Goal: Book appointment/travel/reservation

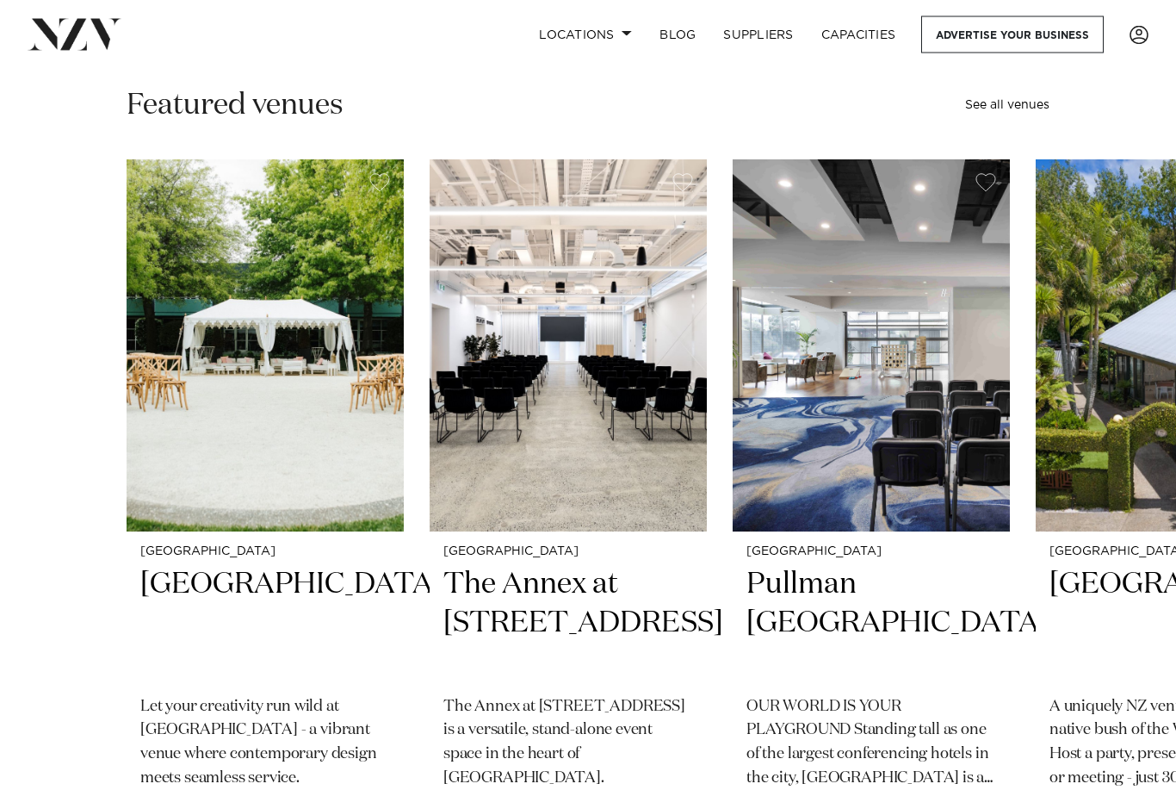
scroll to position [481, 0]
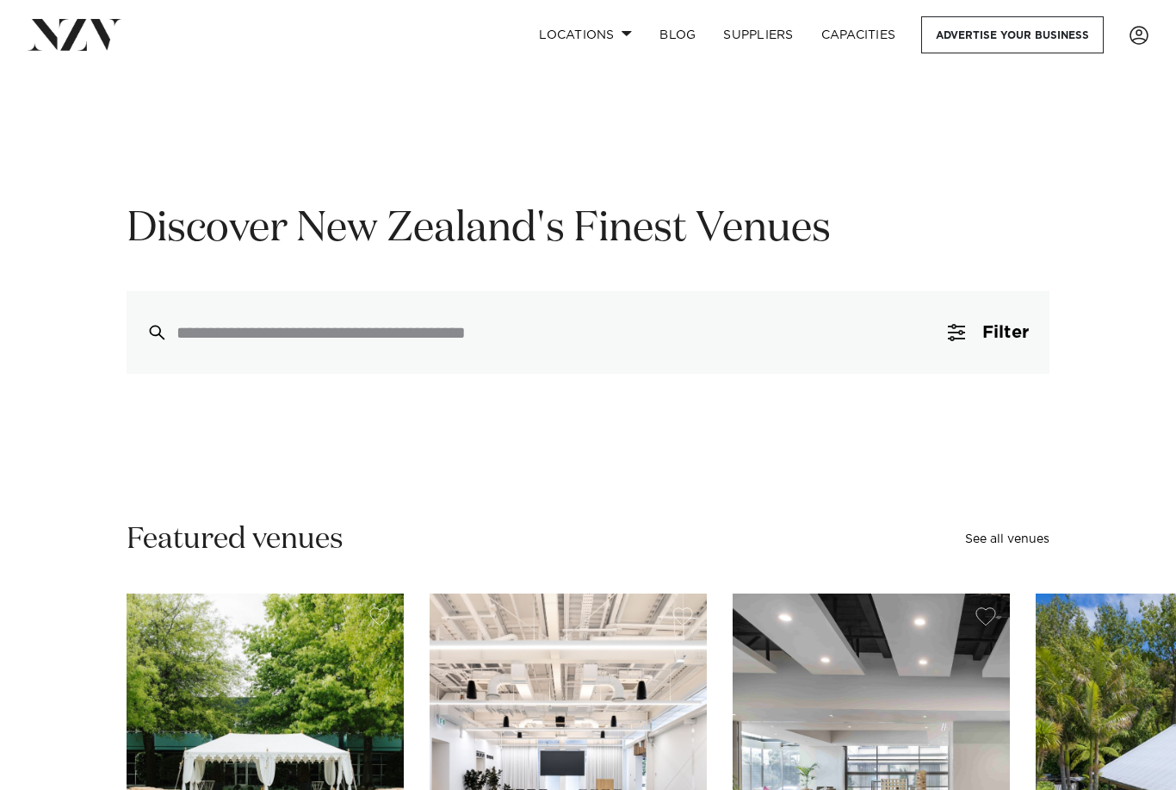
click at [256, 332] on input "search" at bounding box center [552, 332] width 750 height 19
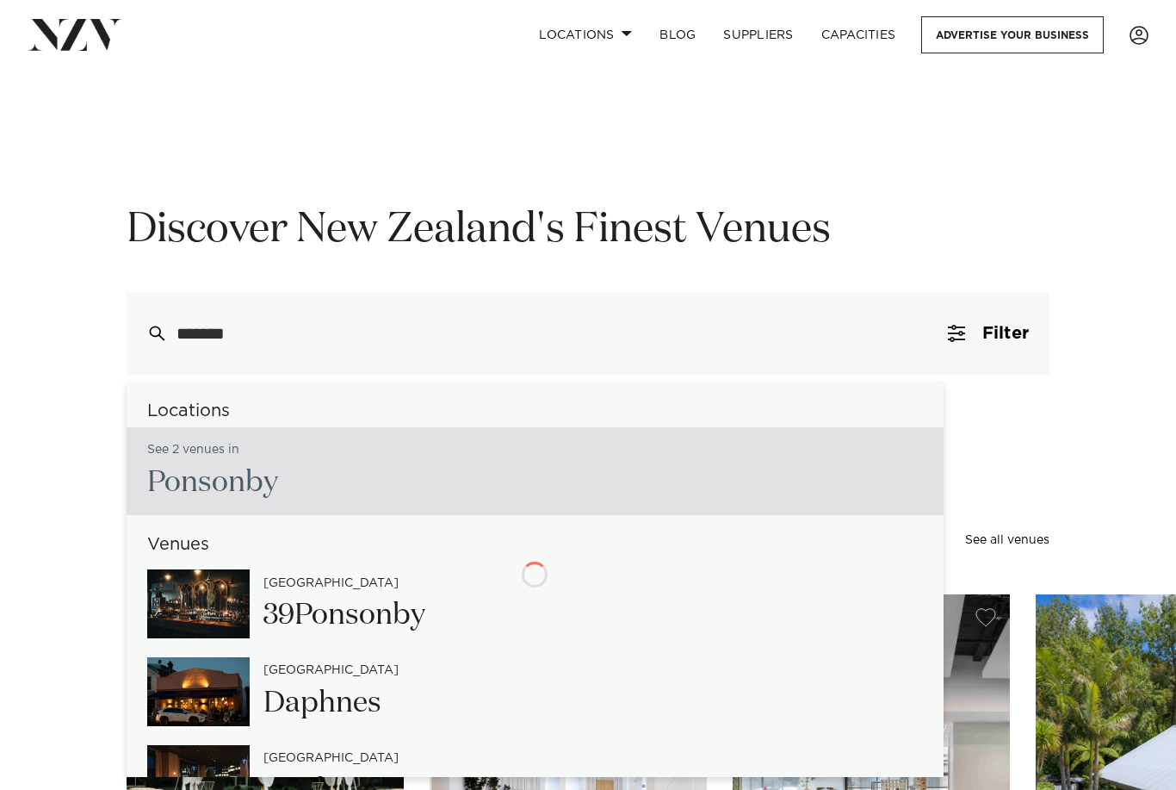
type input "********"
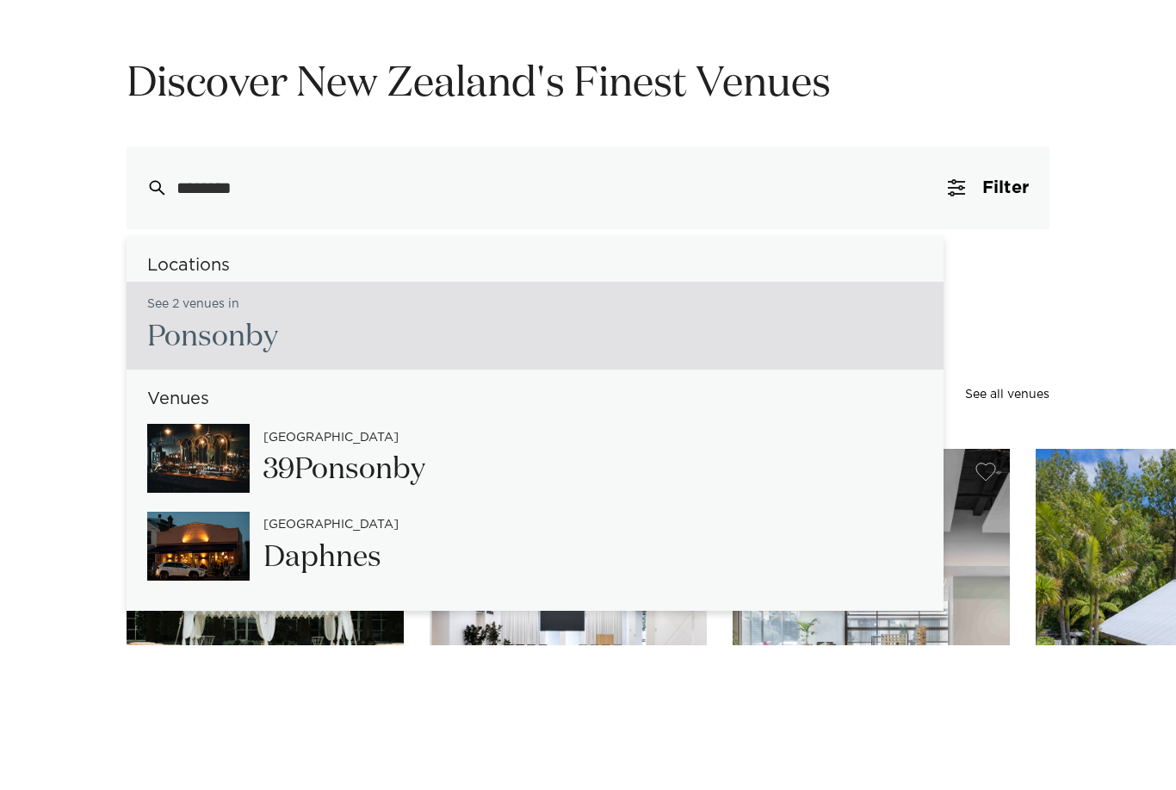
click at [340, 427] on div "See 2 venues in Ponsonby" at bounding box center [535, 471] width 817 height 88
type input "**********"
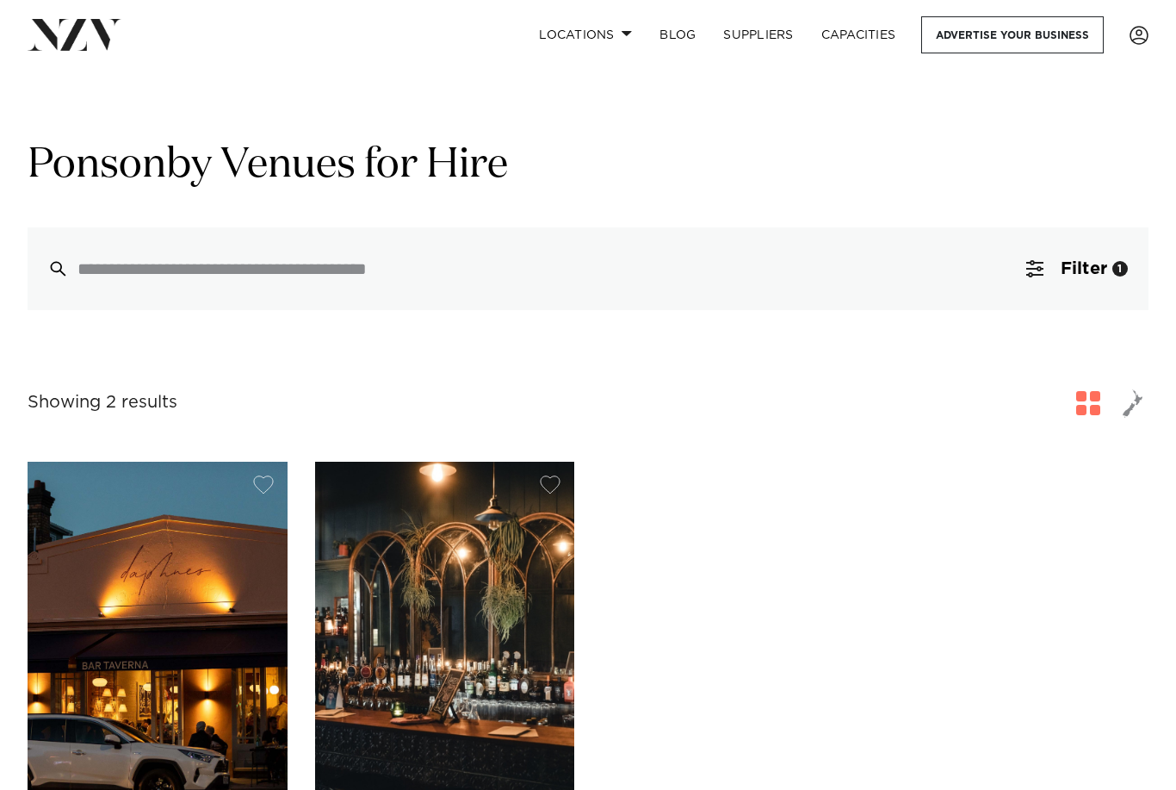
click at [185, 264] on input "search" at bounding box center [552, 268] width 948 height 19
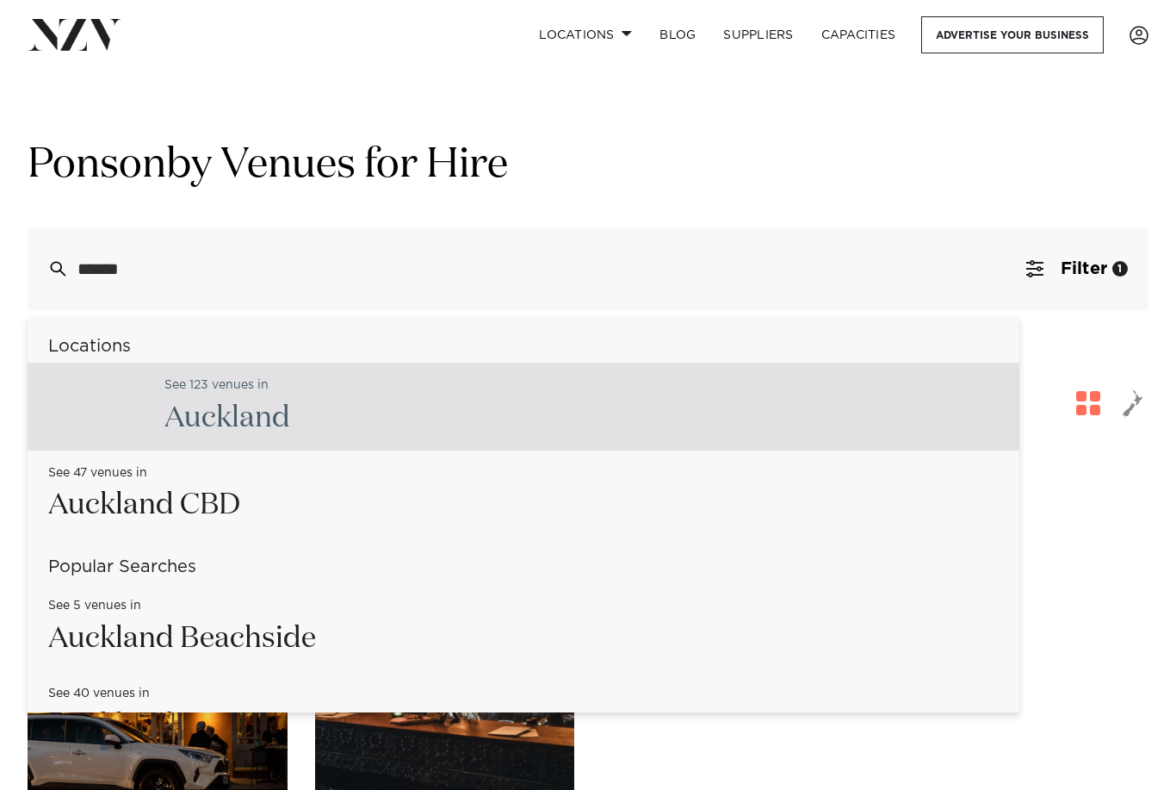
type input "*******"
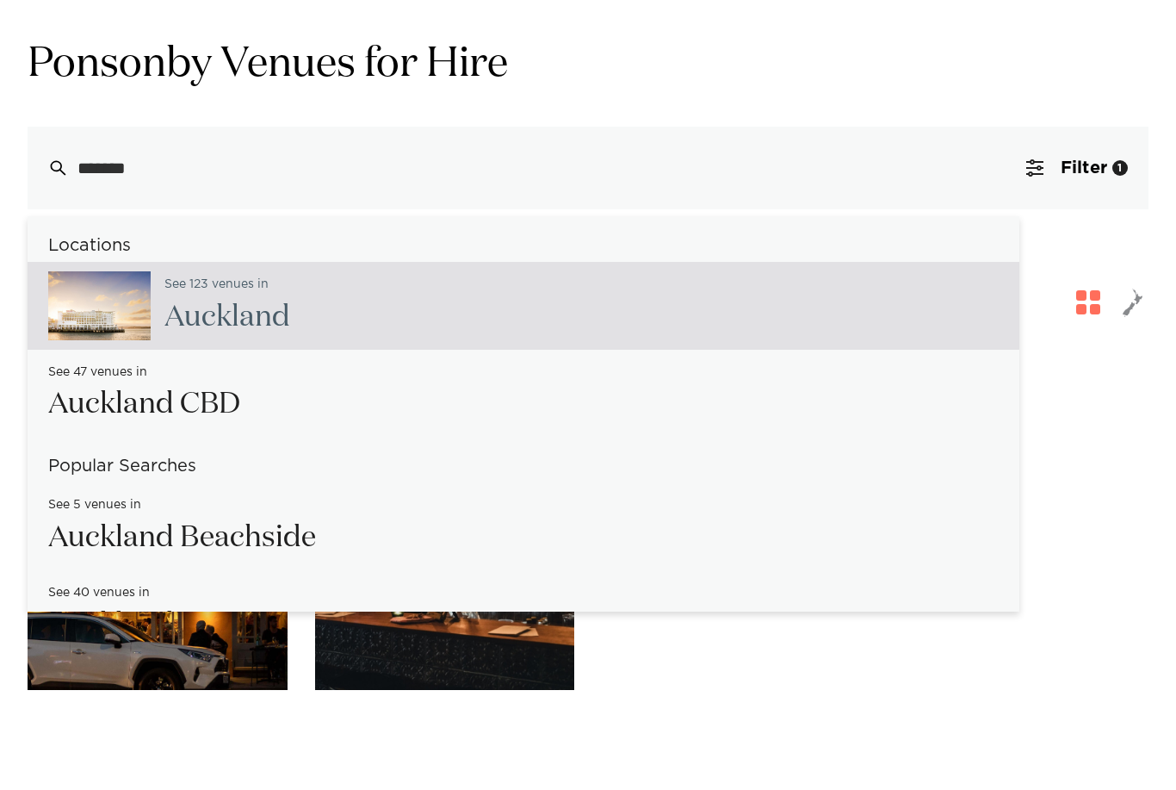
click at [351, 363] on div "See 123 venues in Aucklan d" at bounding box center [524, 407] width 992 height 88
type input "**********"
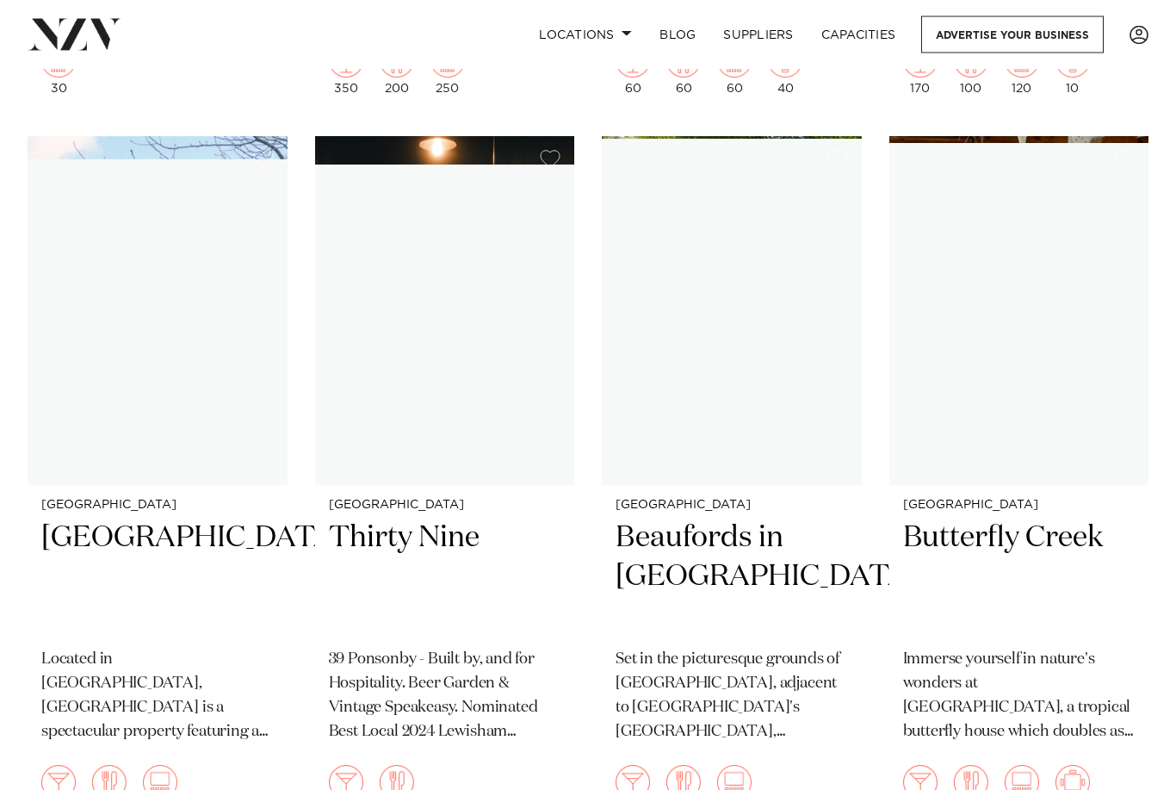
scroll to position [20152, 0]
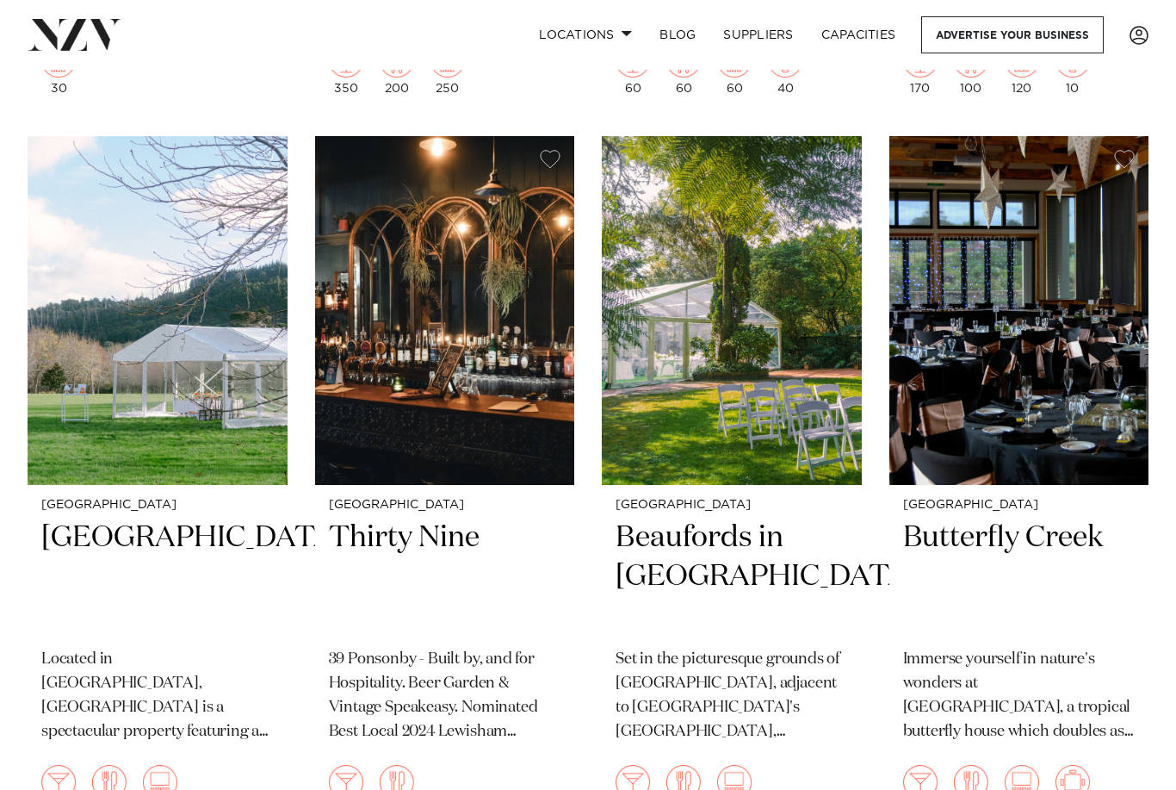
click at [1084, 765] on div "16" at bounding box center [1073, 791] width 34 height 52
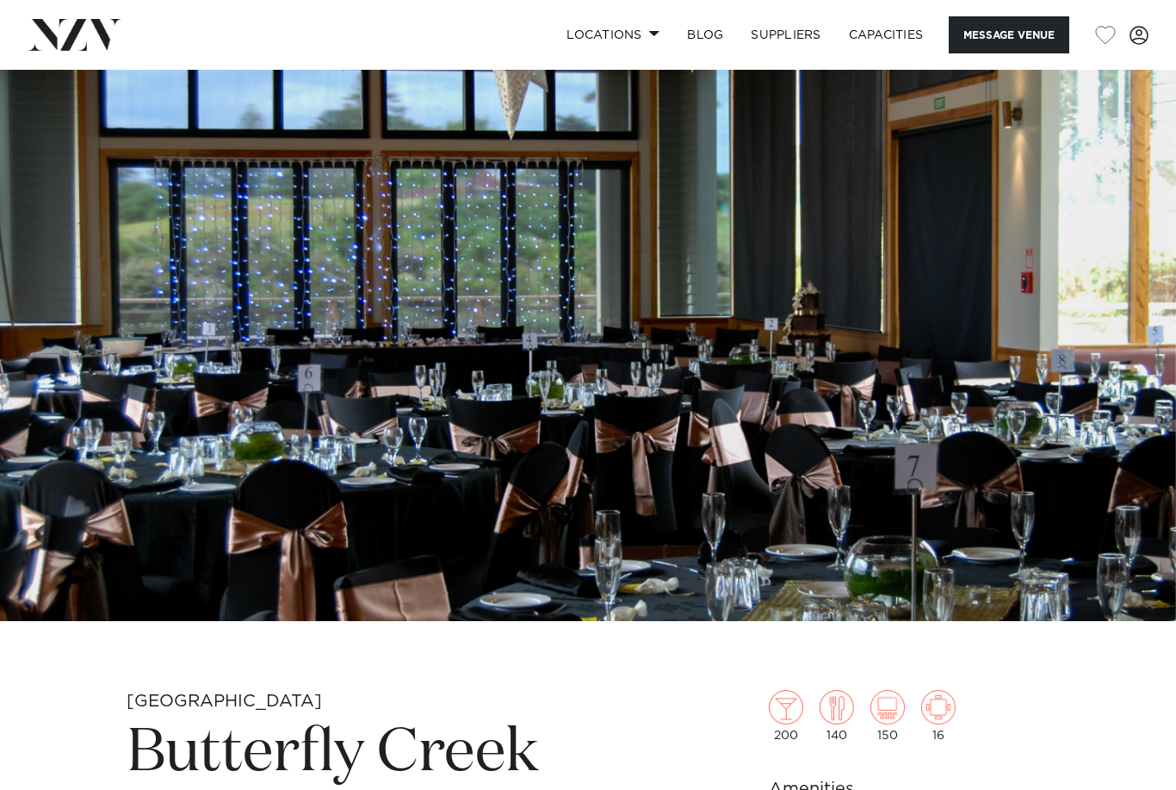
scroll to position [11, 0]
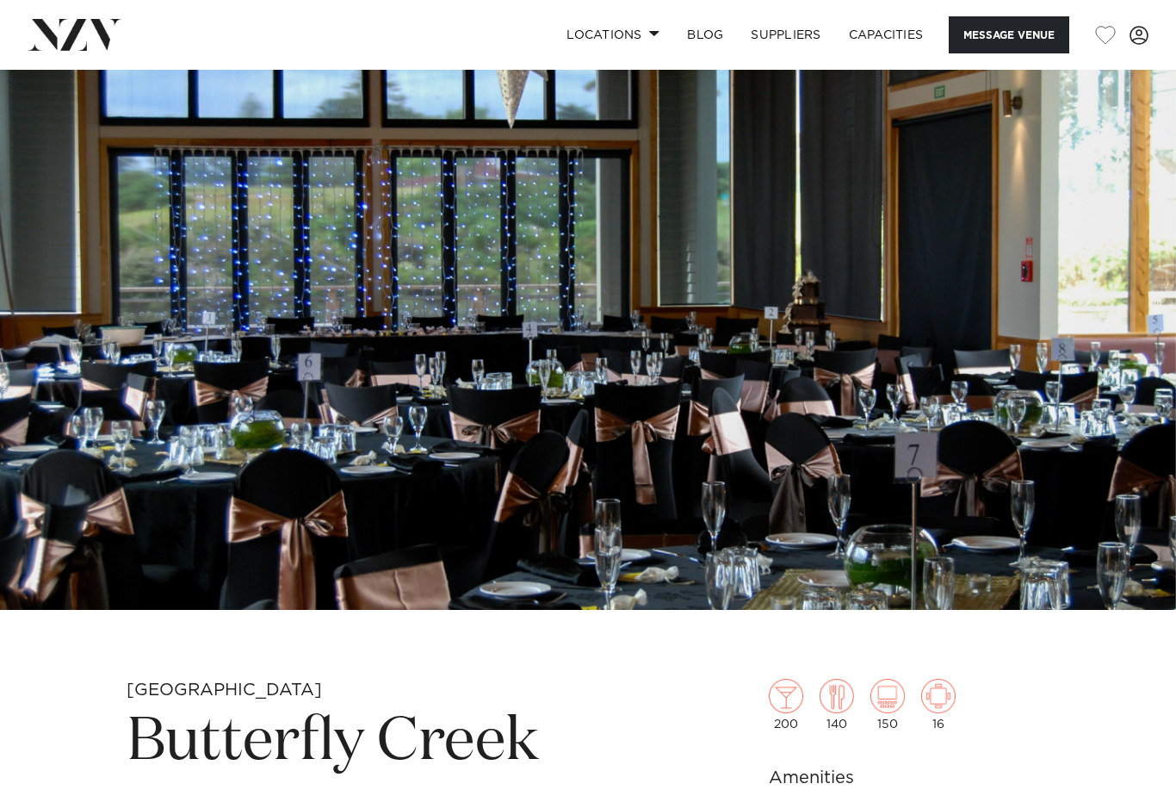
click at [889, 38] on link "Capacities" at bounding box center [886, 34] width 102 height 37
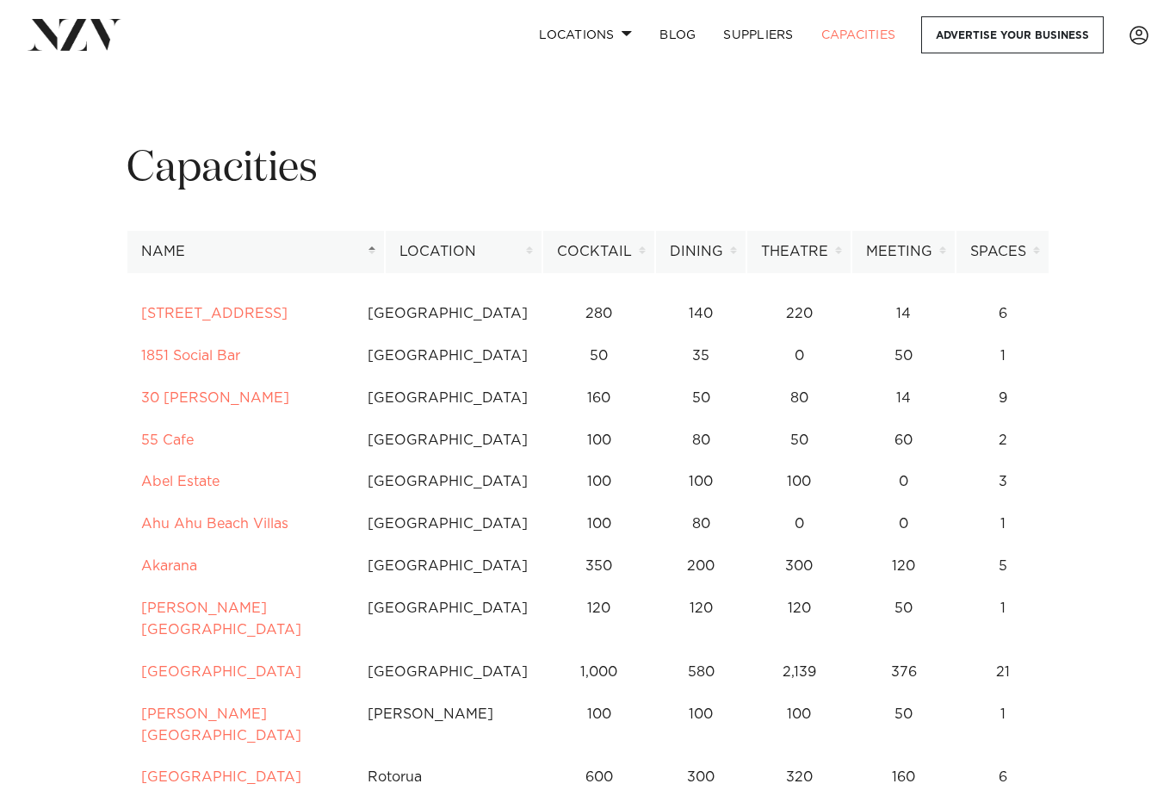
click at [619, 33] on link "Locations" at bounding box center [585, 34] width 121 height 37
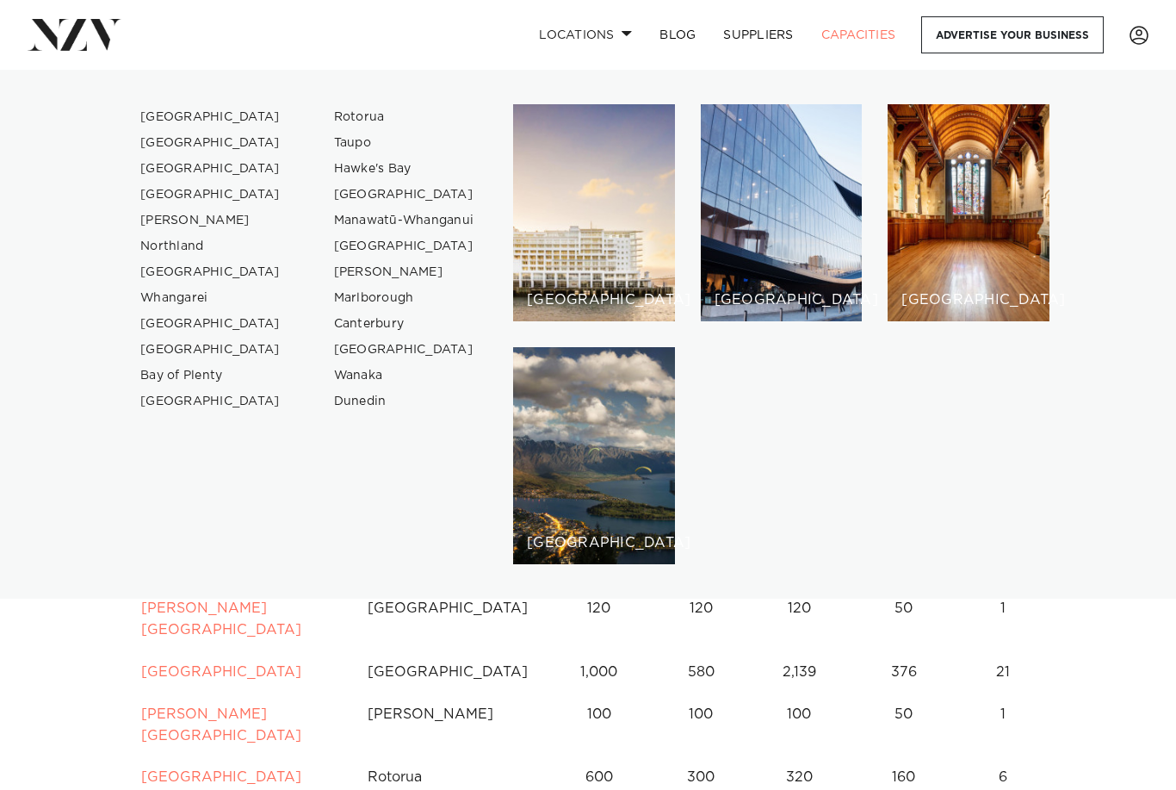
click at [197, 112] on link "[GEOGRAPHIC_DATA]" at bounding box center [211, 117] width 168 height 26
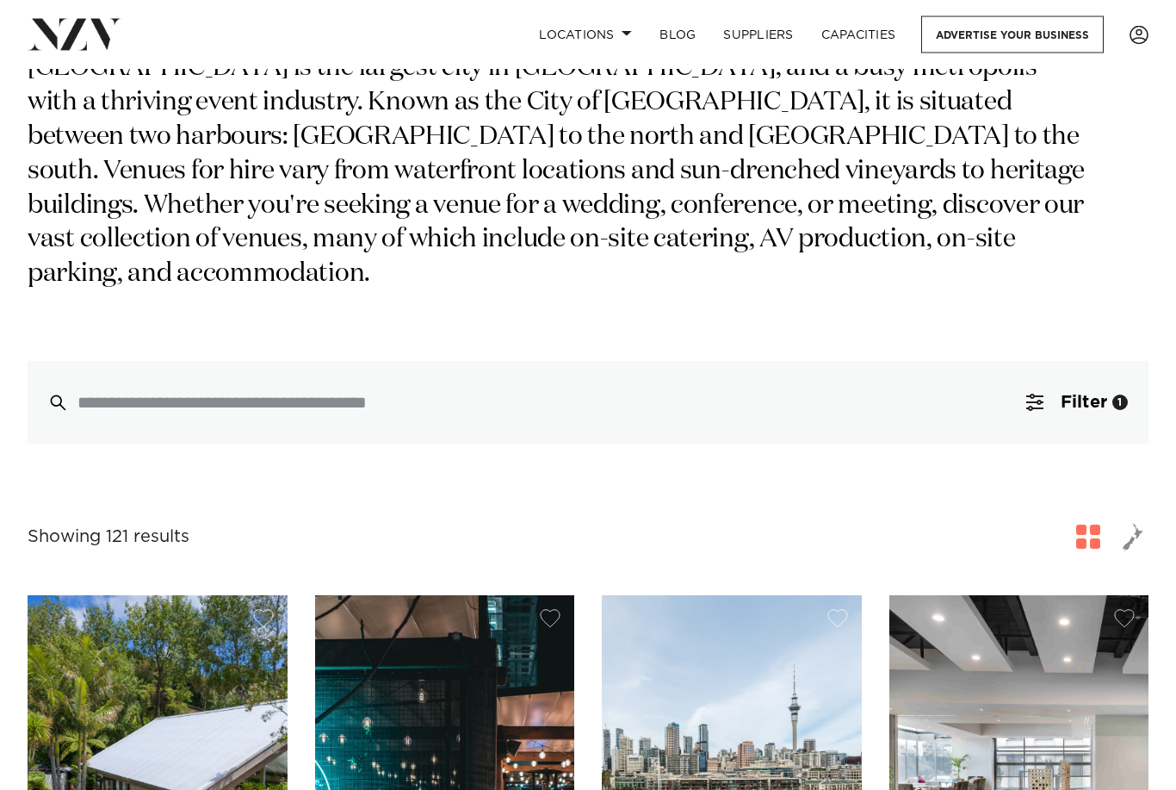
click at [1120, 395] on div "1" at bounding box center [1121, 403] width 16 height 16
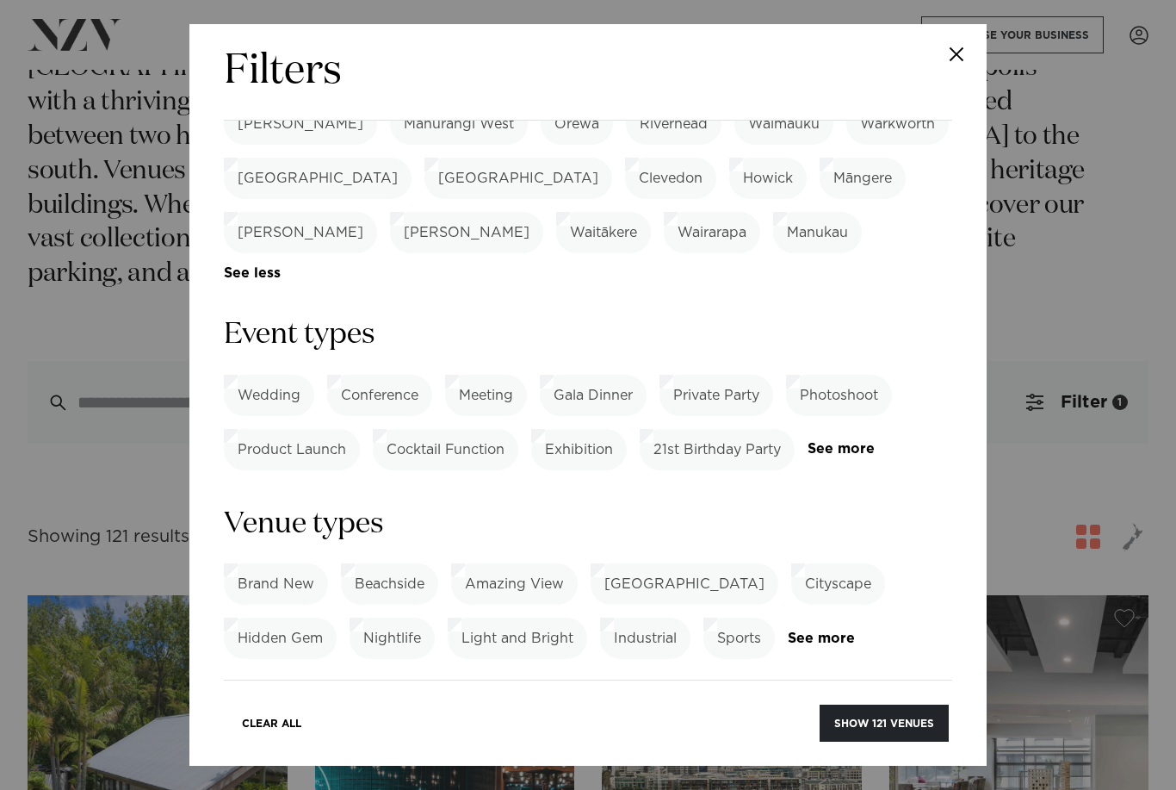
scroll to position [649, 0]
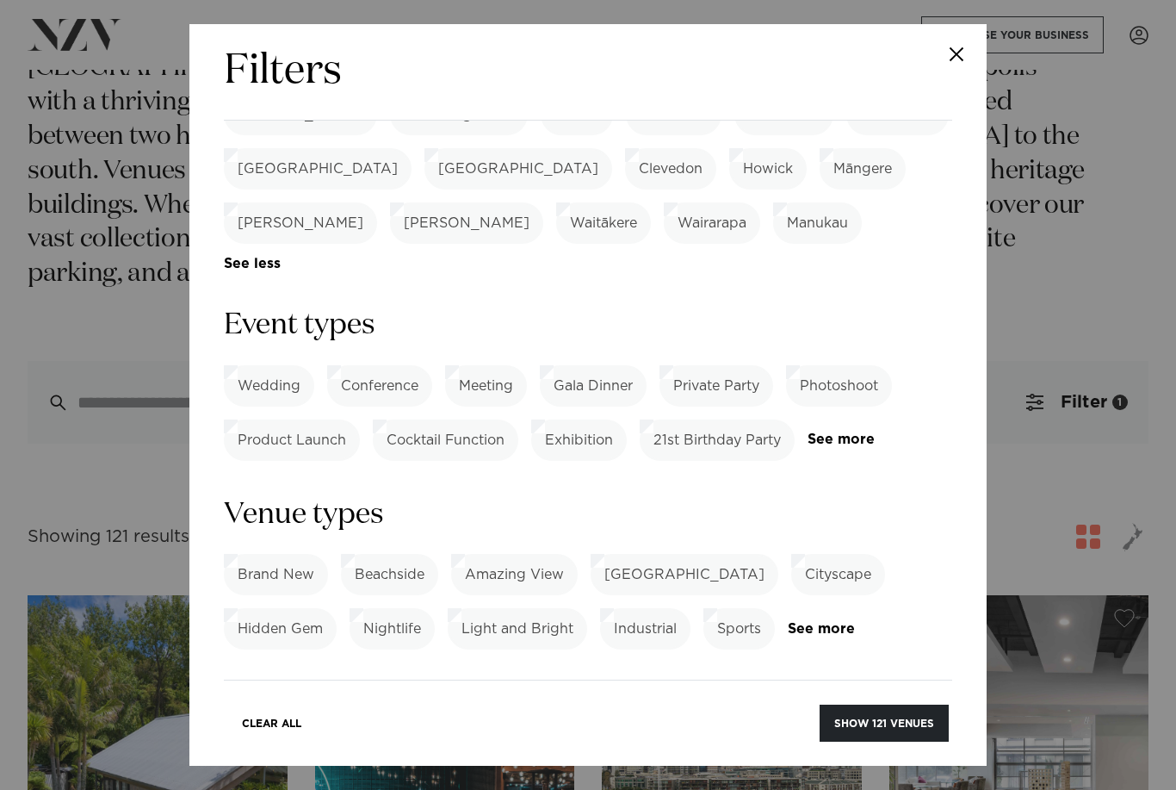
click at [472, 419] on label "Cocktail Function" at bounding box center [446, 439] width 146 height 41
click at [811, 554] on label "Cityscape" at bounding box center [838, 574] width 94 height 41
click at [452, 743] on label "Onsite Catering" at bounding box center [429, 763] width 133 height 41
click at [906, 742] on button "Show 20 venues" at bounding box center [885, 722] width 128 height 37
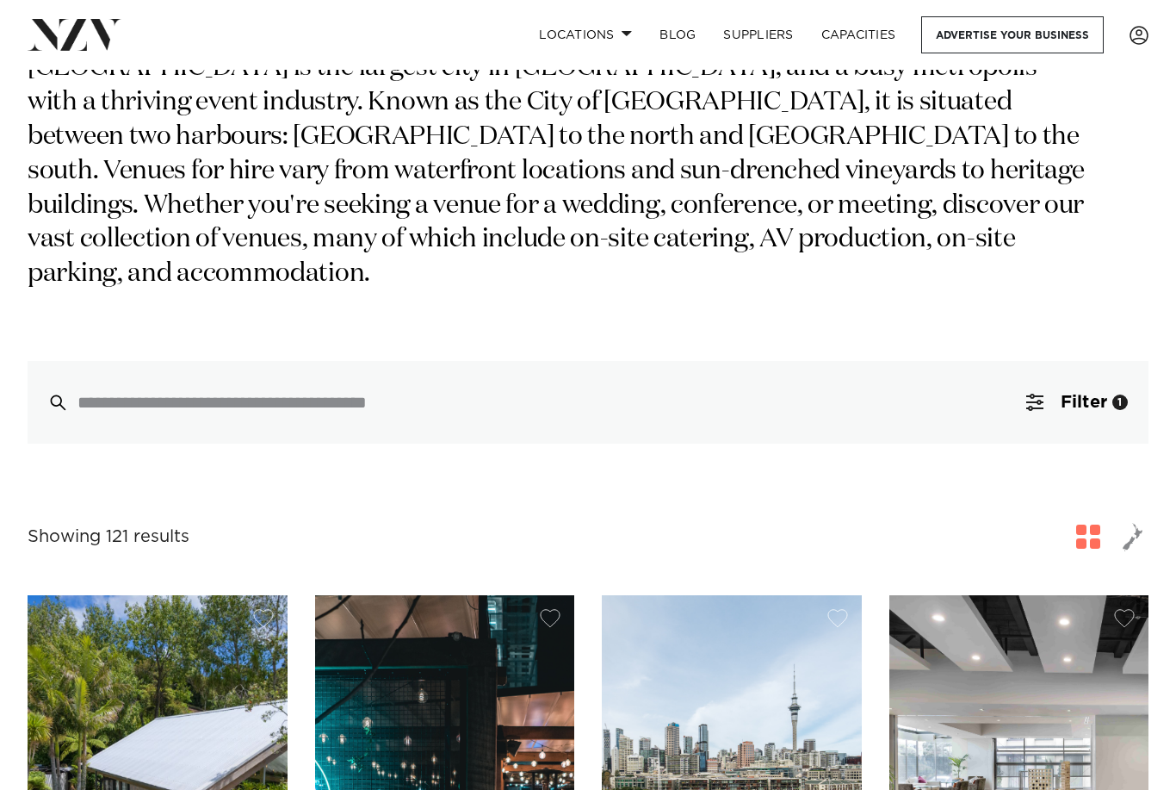
scroll to position [231, 0]
